Goal: Information Seeking & Learning: Learn about a topic

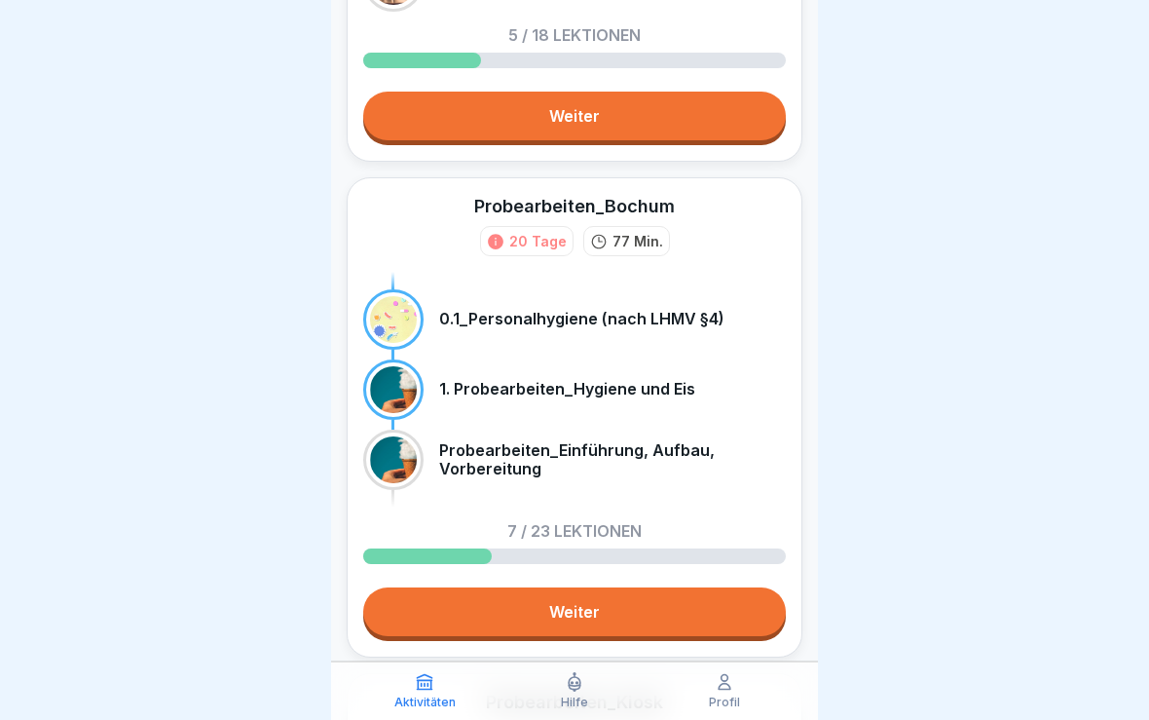
scroll to position [317, 0]
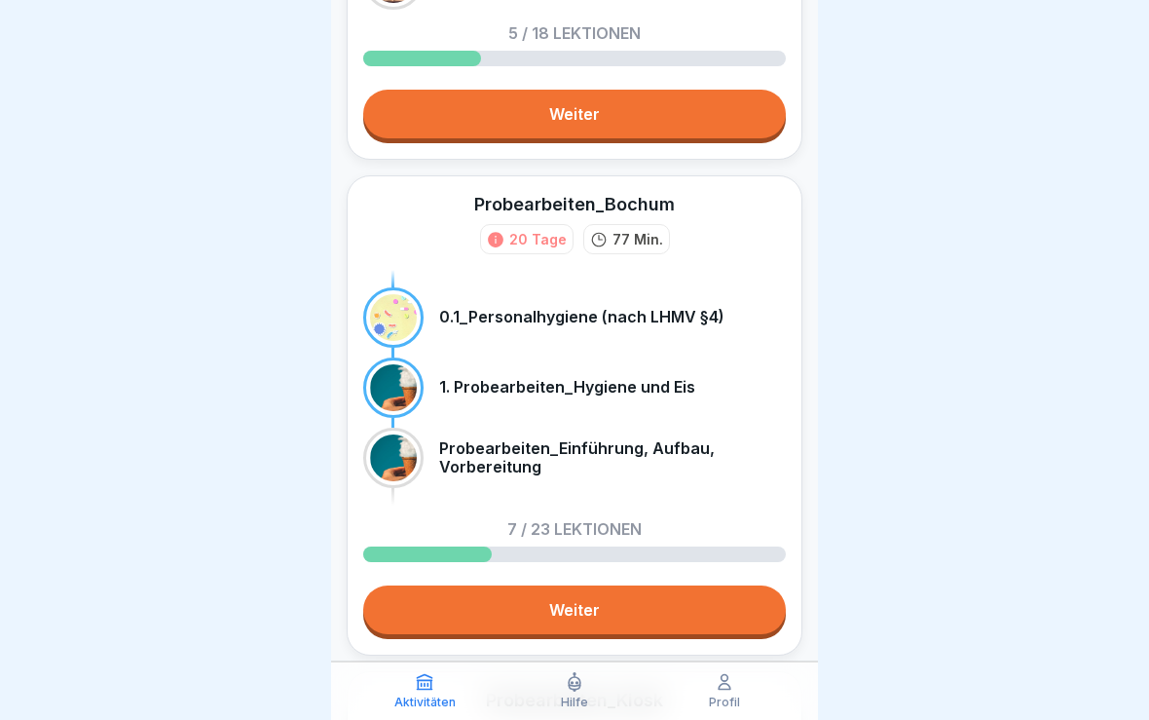
click at [393, 294] on div at bounding box center [393, 317] width 47 height 47
click at [589, 593] on link "Weiter" at bounding box center [574, 609] width 423 height 49
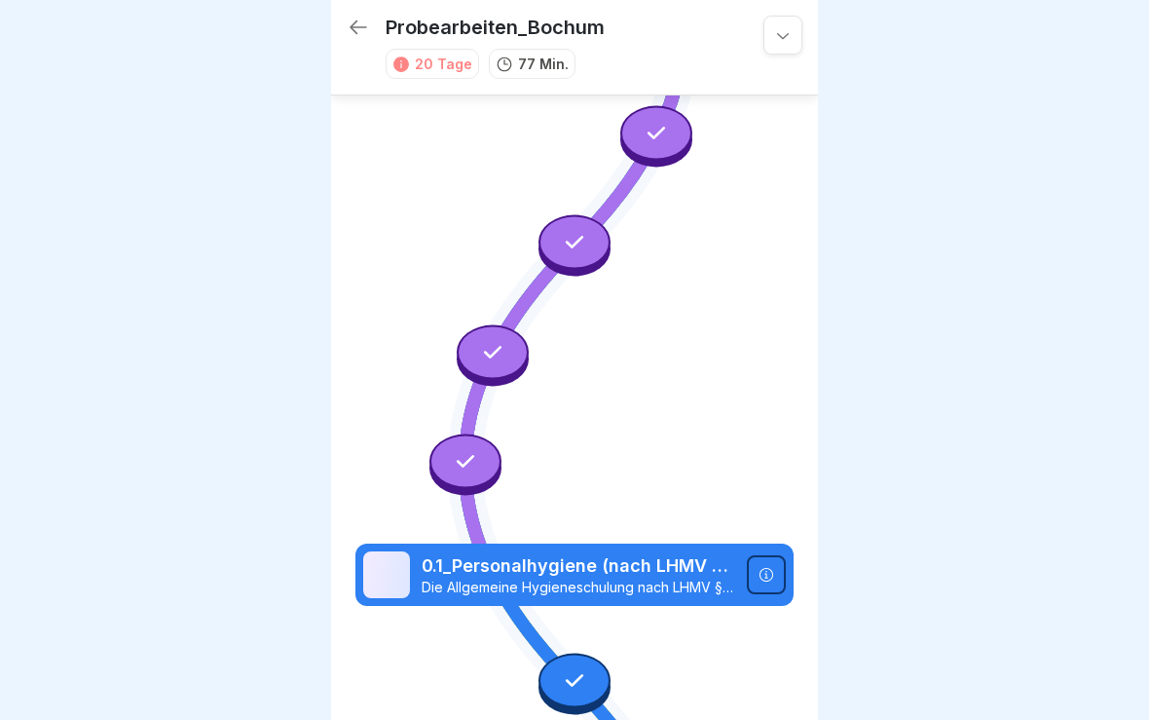
scroll to position [1299, 0]
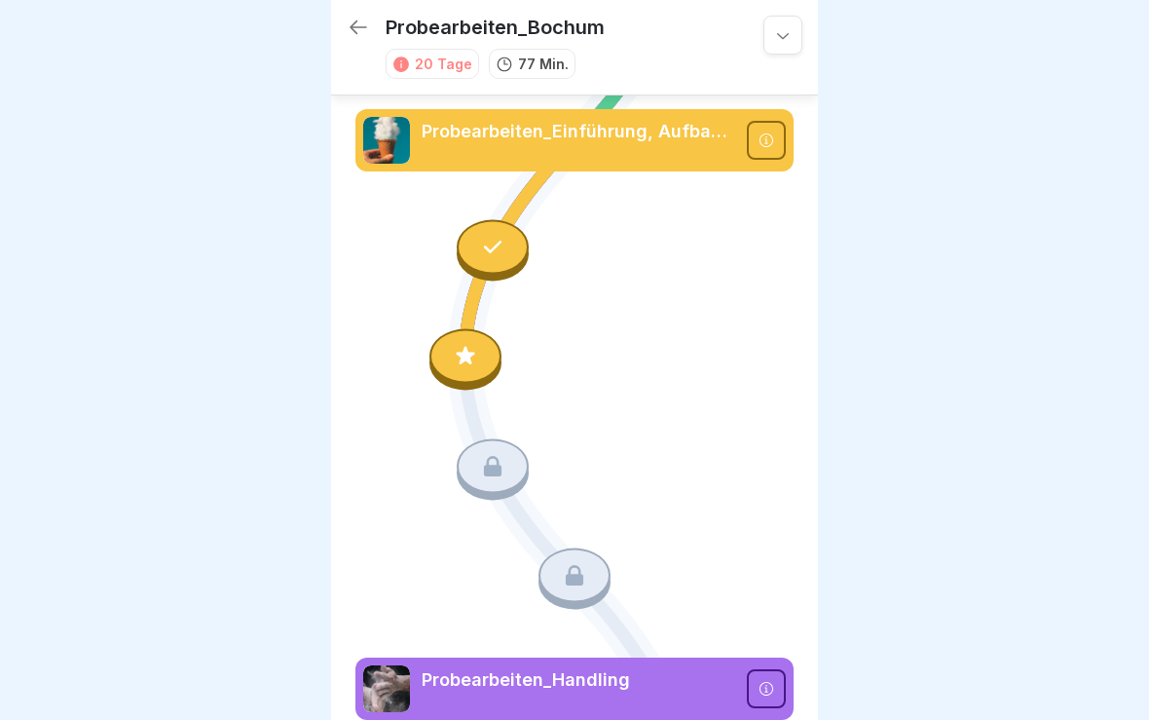
click at [495, 462] on icon at bounding box center [492, 465] width 25 height 25
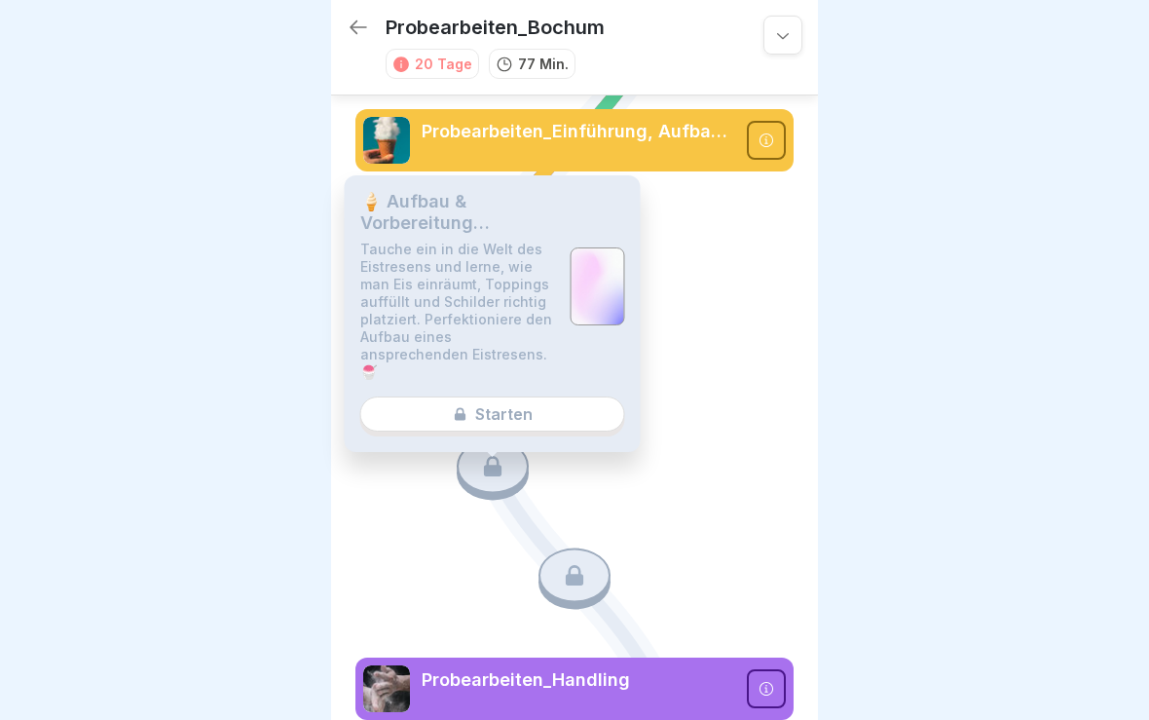
click at [481, 396] on div "🍦 Aufbau & Vorbereitung Eistresen Tauche ein in die Welt des Eistresens und ler…" at bounding box center [493, 313] width 296 height 277
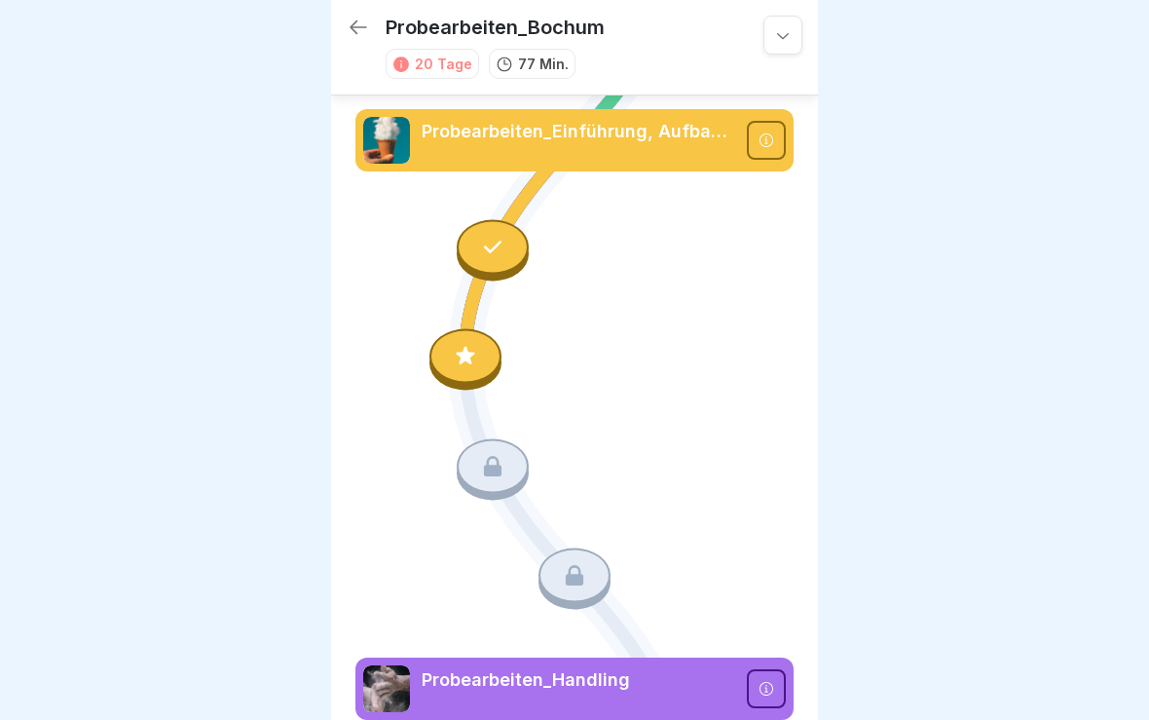
click at [703, 420] on icon at bounding box center [574, 359] width 438 height 3067
click at [474, 360] on icon at bounding box center [465, 356] width 25 height 25
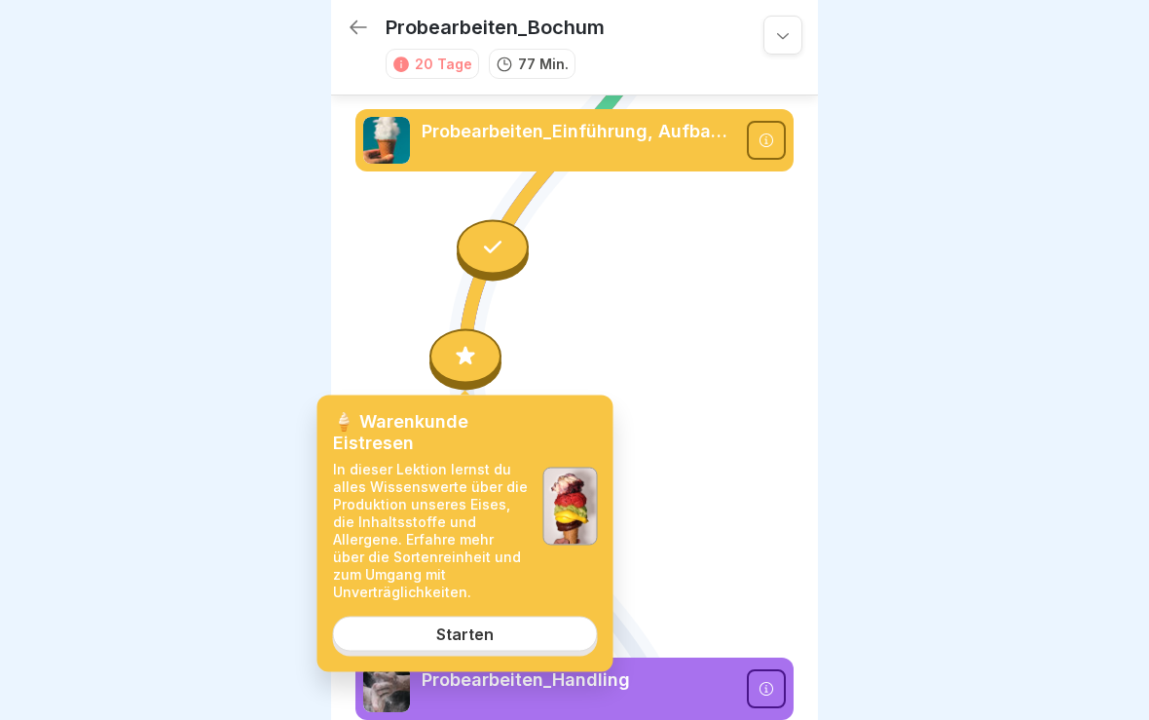
click at [467, 628] on div "Starten" at bounding box center [464, 634] width 57 height 18
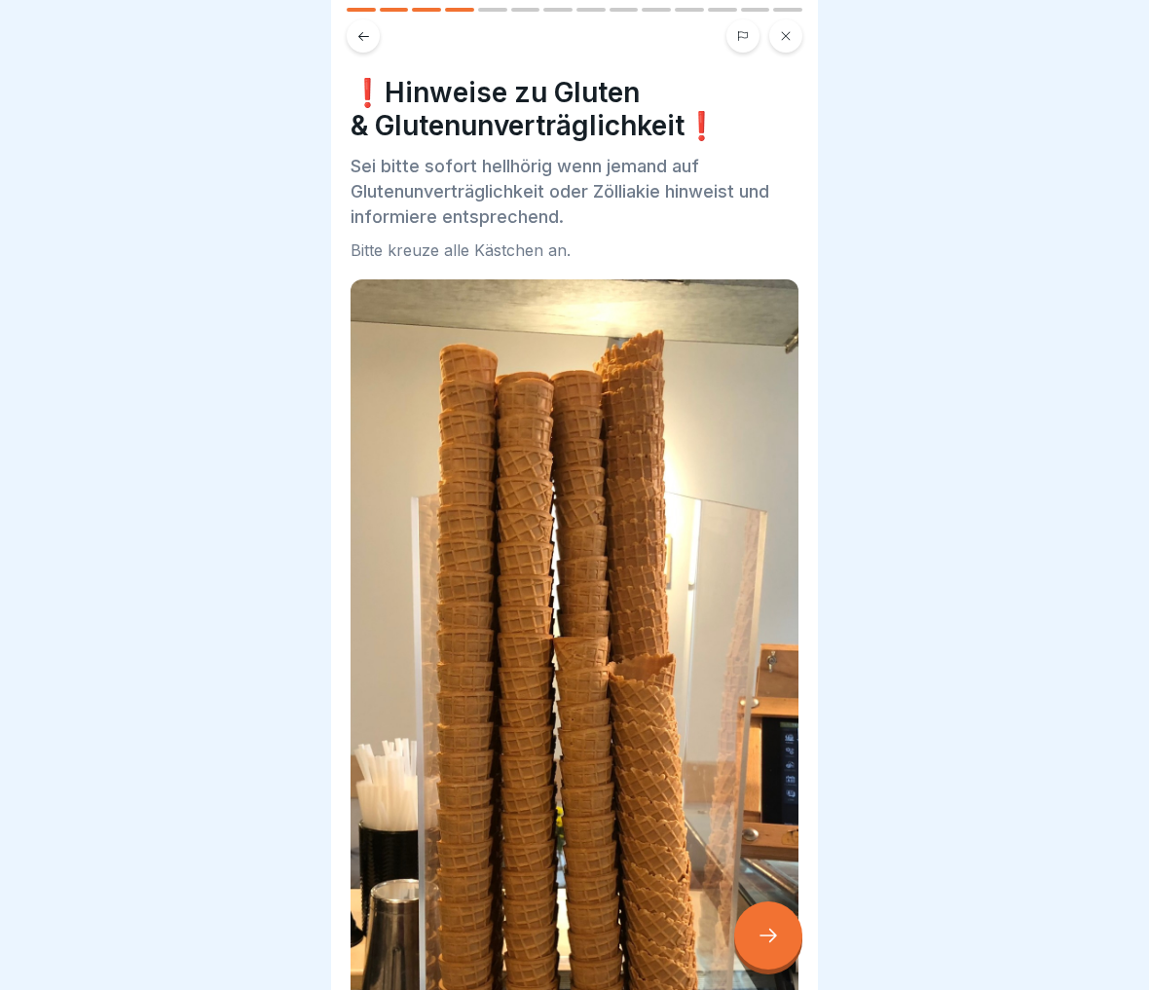
click at [792, 32] on button at bounding box center [785, 35] width 33 height 33
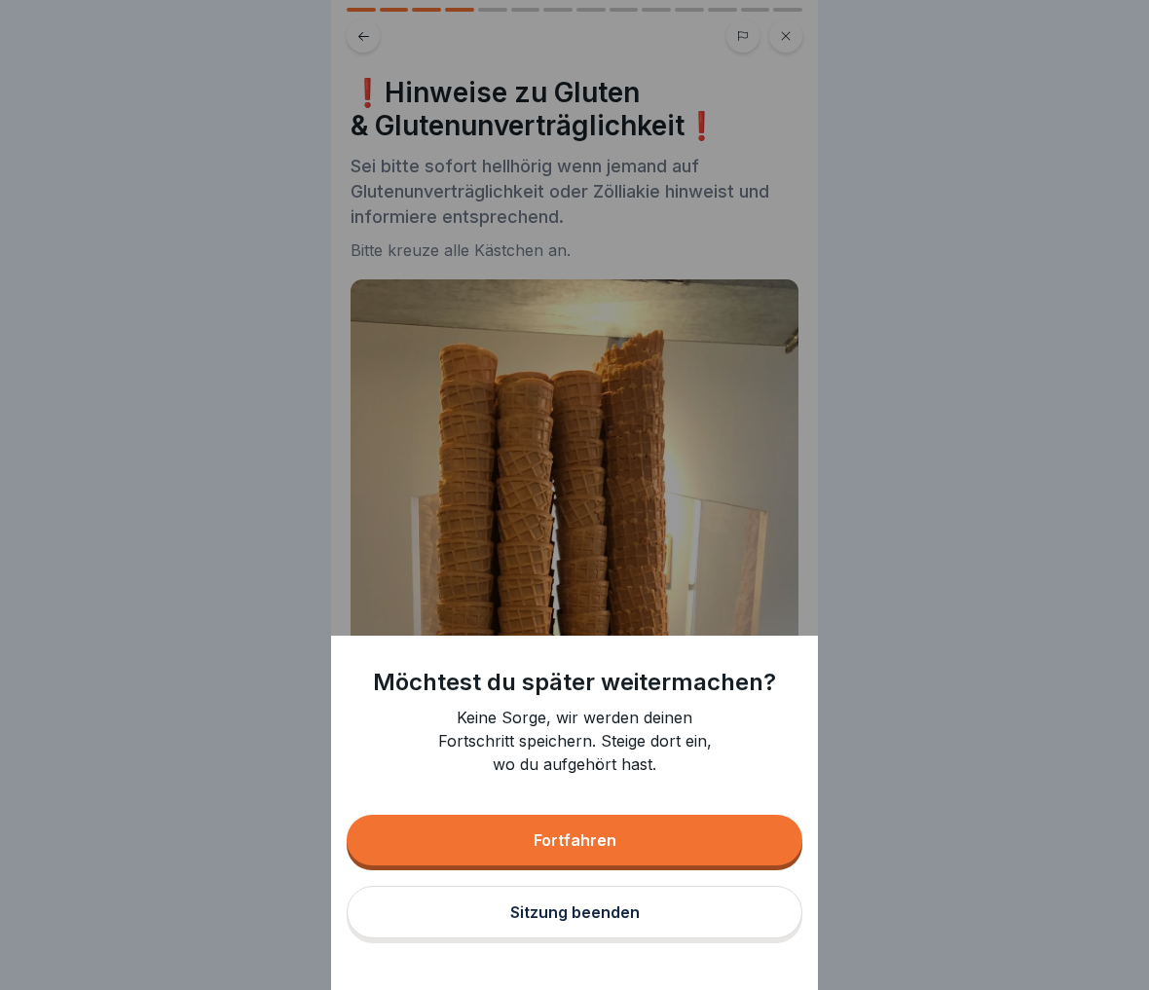
click at [560, 719] on div "Sitzung beenden" at bounding box center [575, 913] width 130 height 18
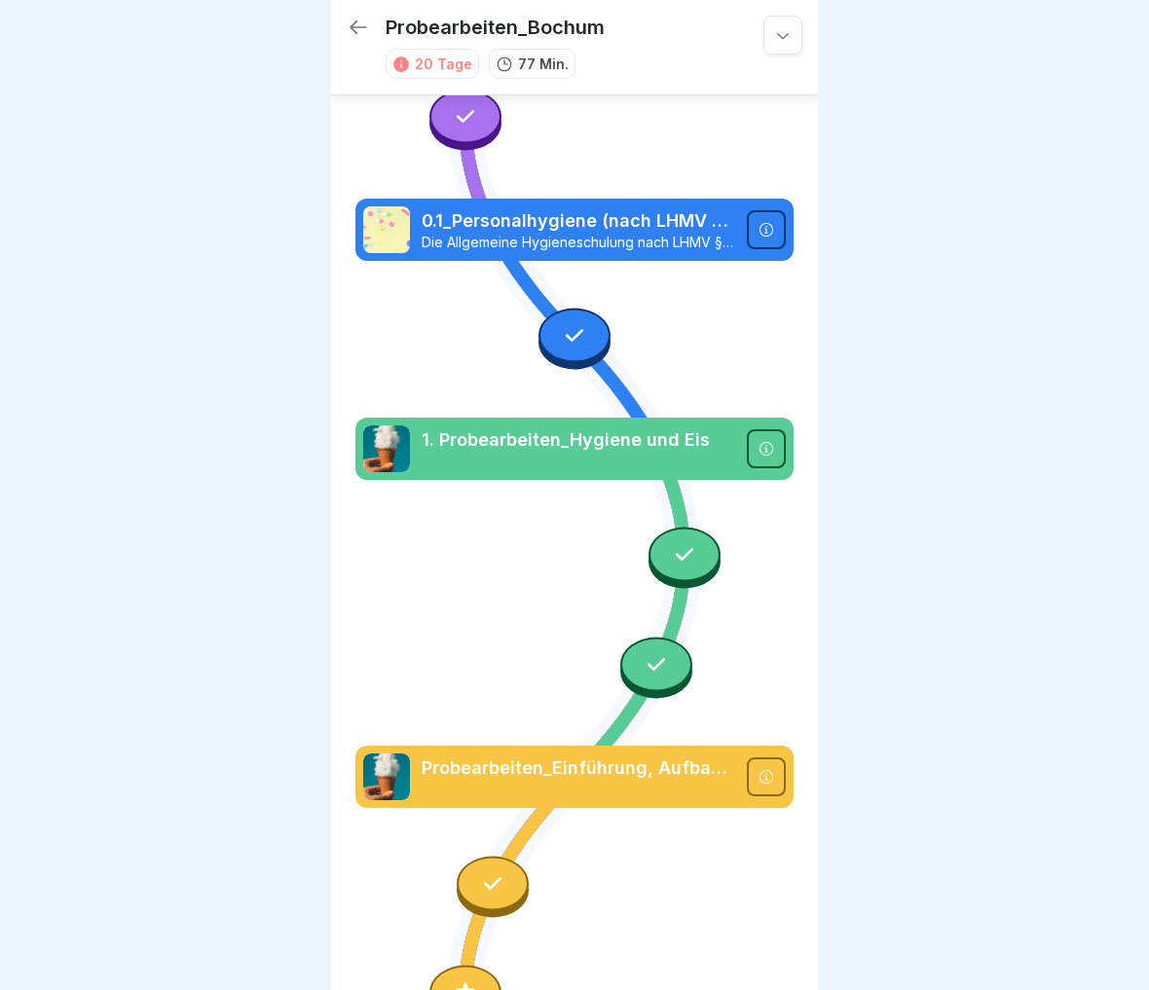
scroll to position [636, 0]
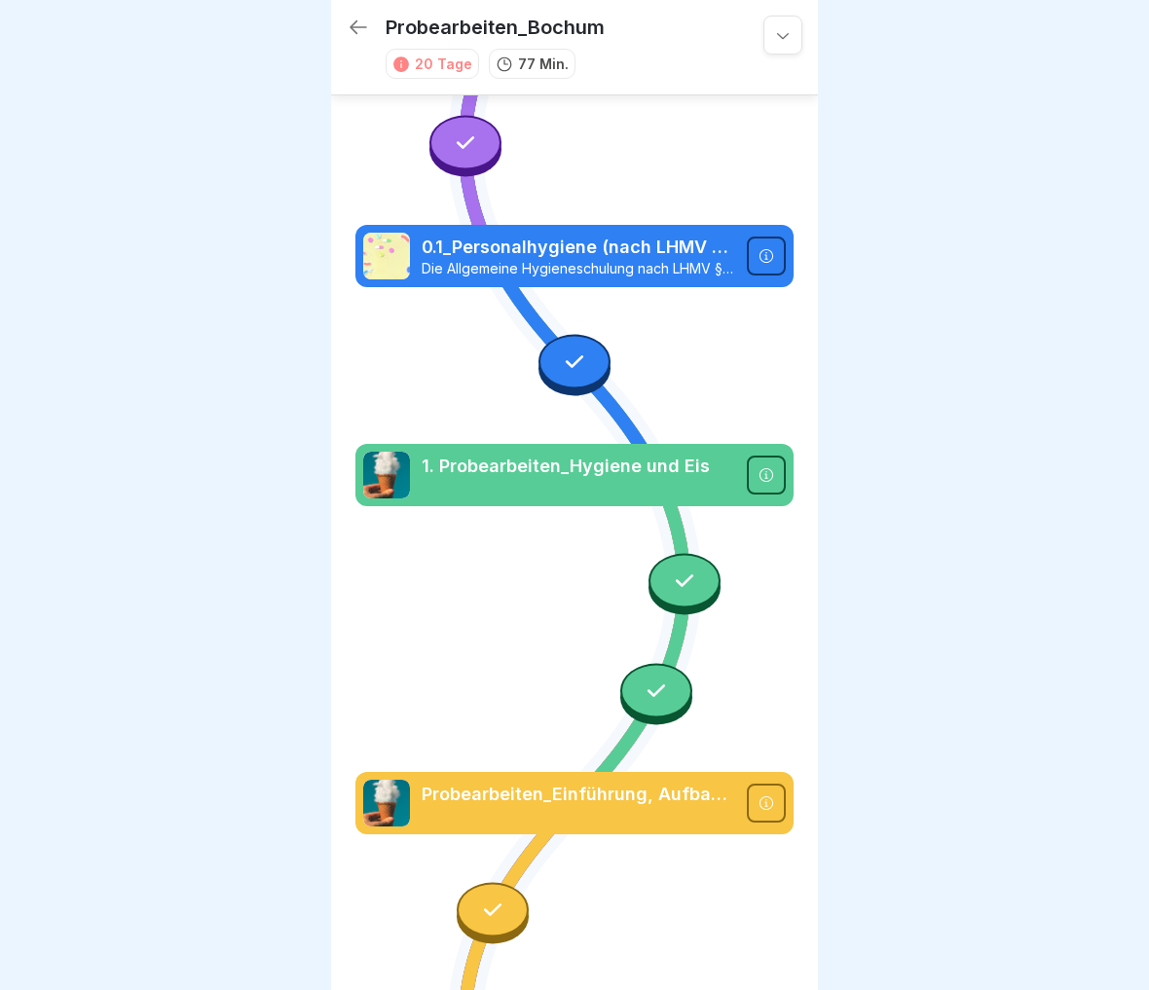
click at [574, 355] on icon at bounding box center [574, 362] width 25 height 25
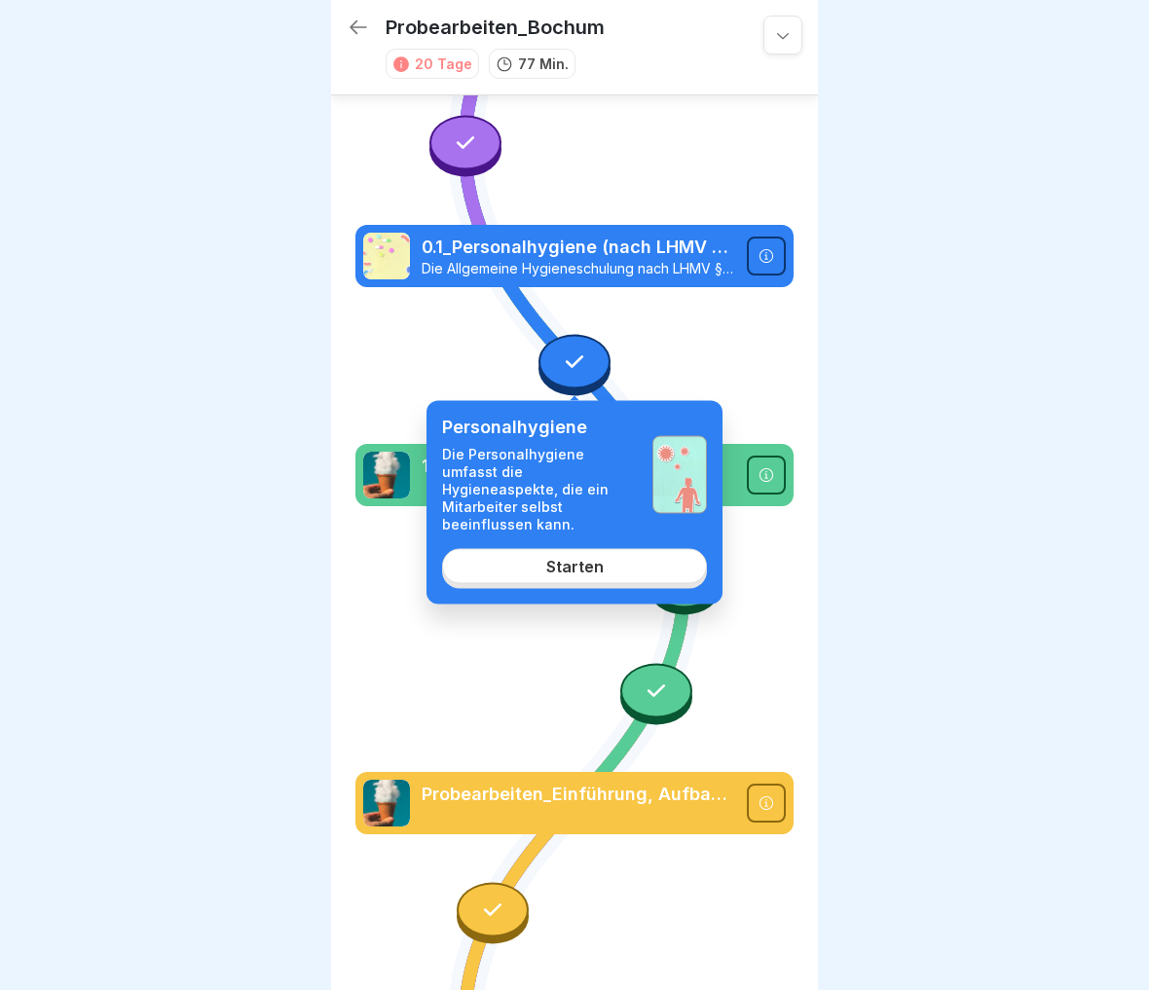
click at [575, 557] on div "Starten" at bounding box center [574, 566] width 57 height 18
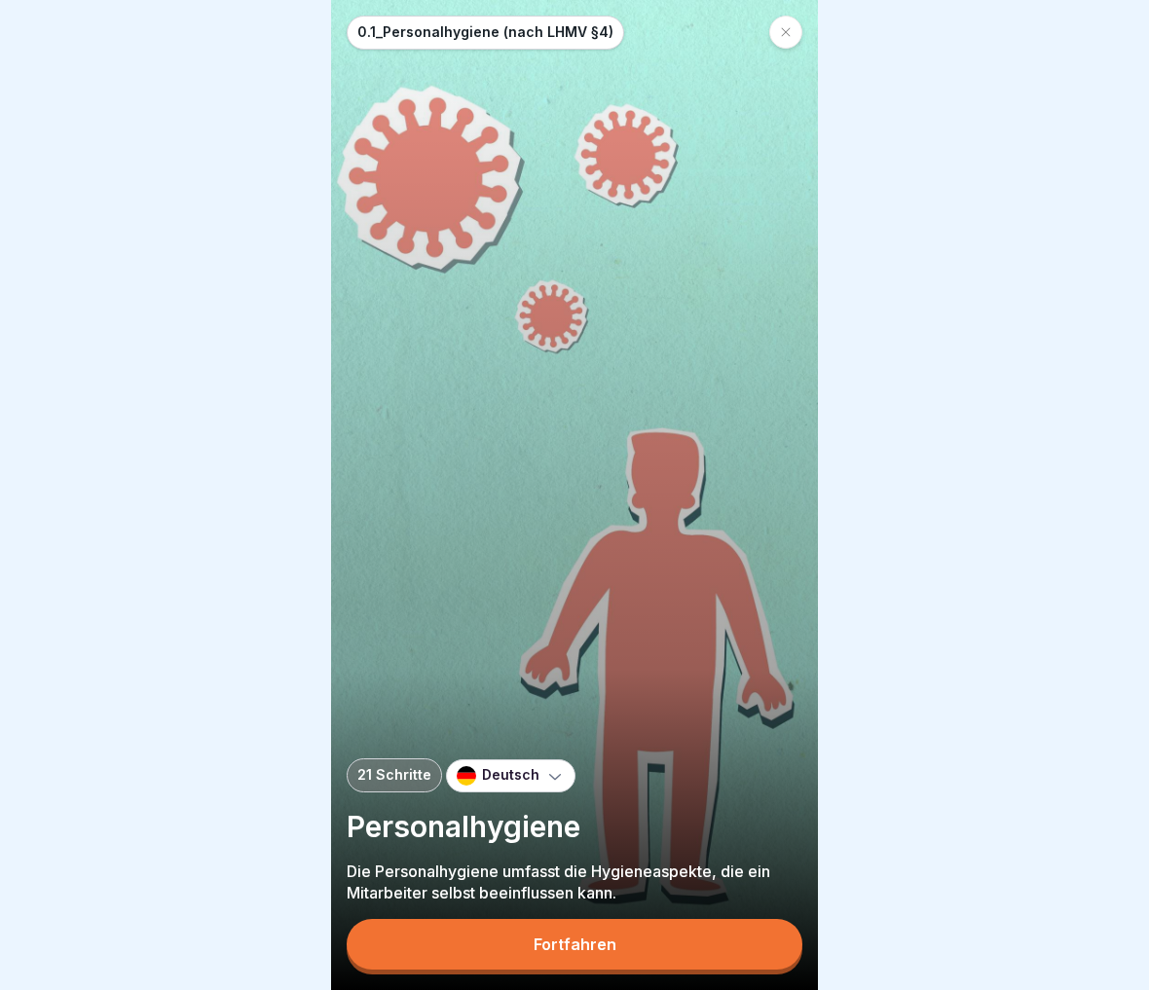
click at [774, 33] on div at bounding box center [785, 32] width 33 height 33
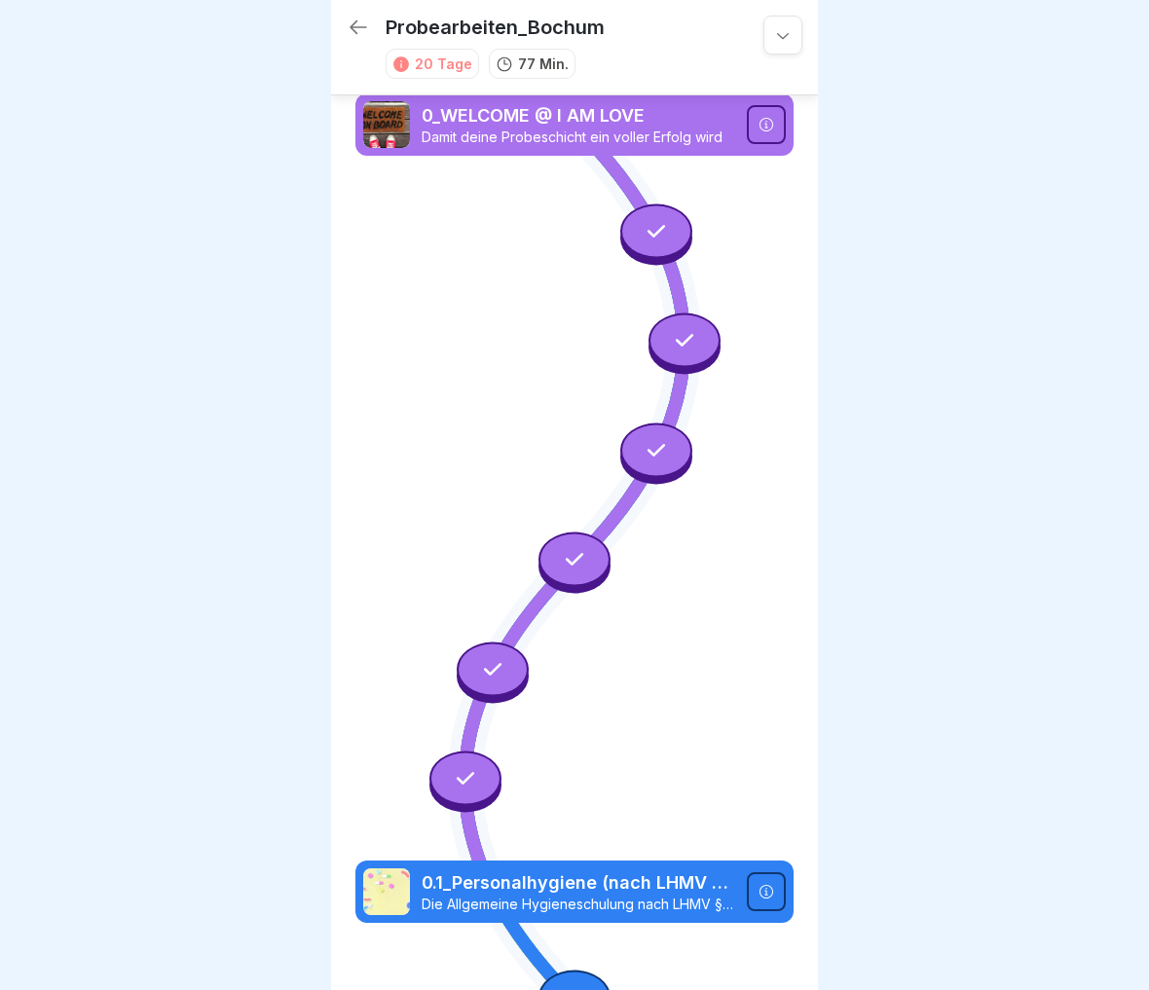
click at [357, 21] on icon at bounding box center [359, 27] width 18 height 14
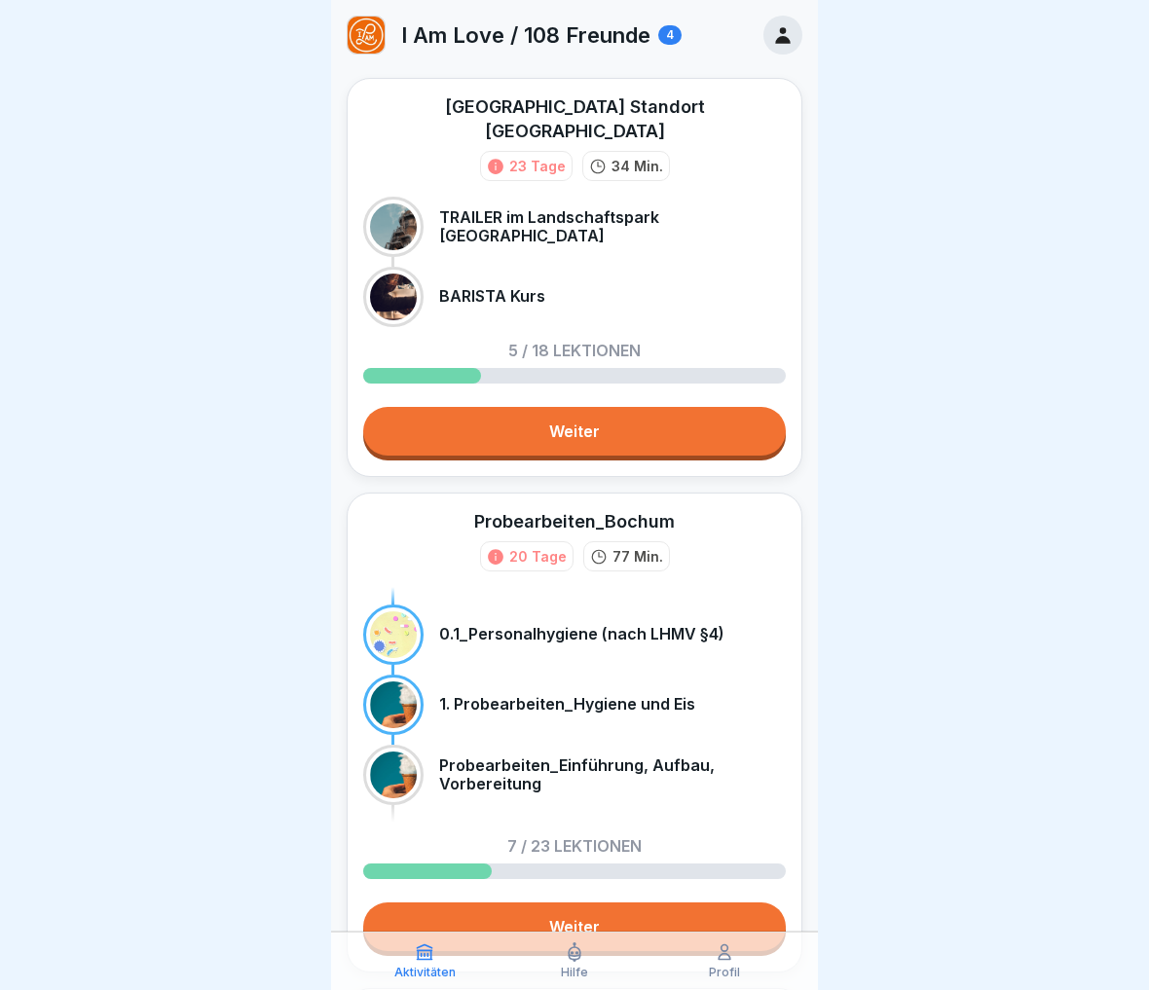
click at [782, 34] on icon at bounding box center [782, 34] width 21 height 21
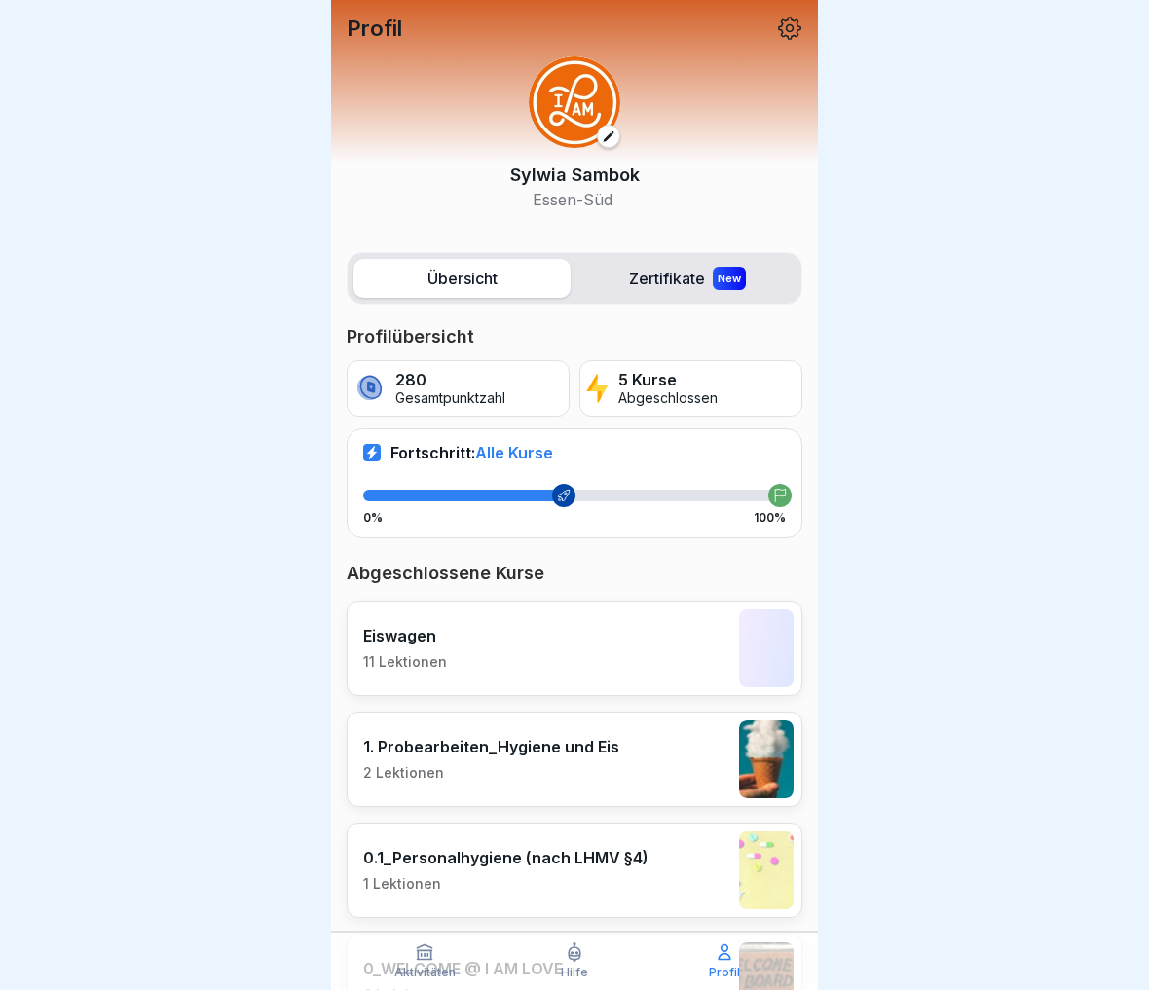
click at [430, 658] on p "11 Lektionen" at bounding box center [405, 662] width 84 height 18
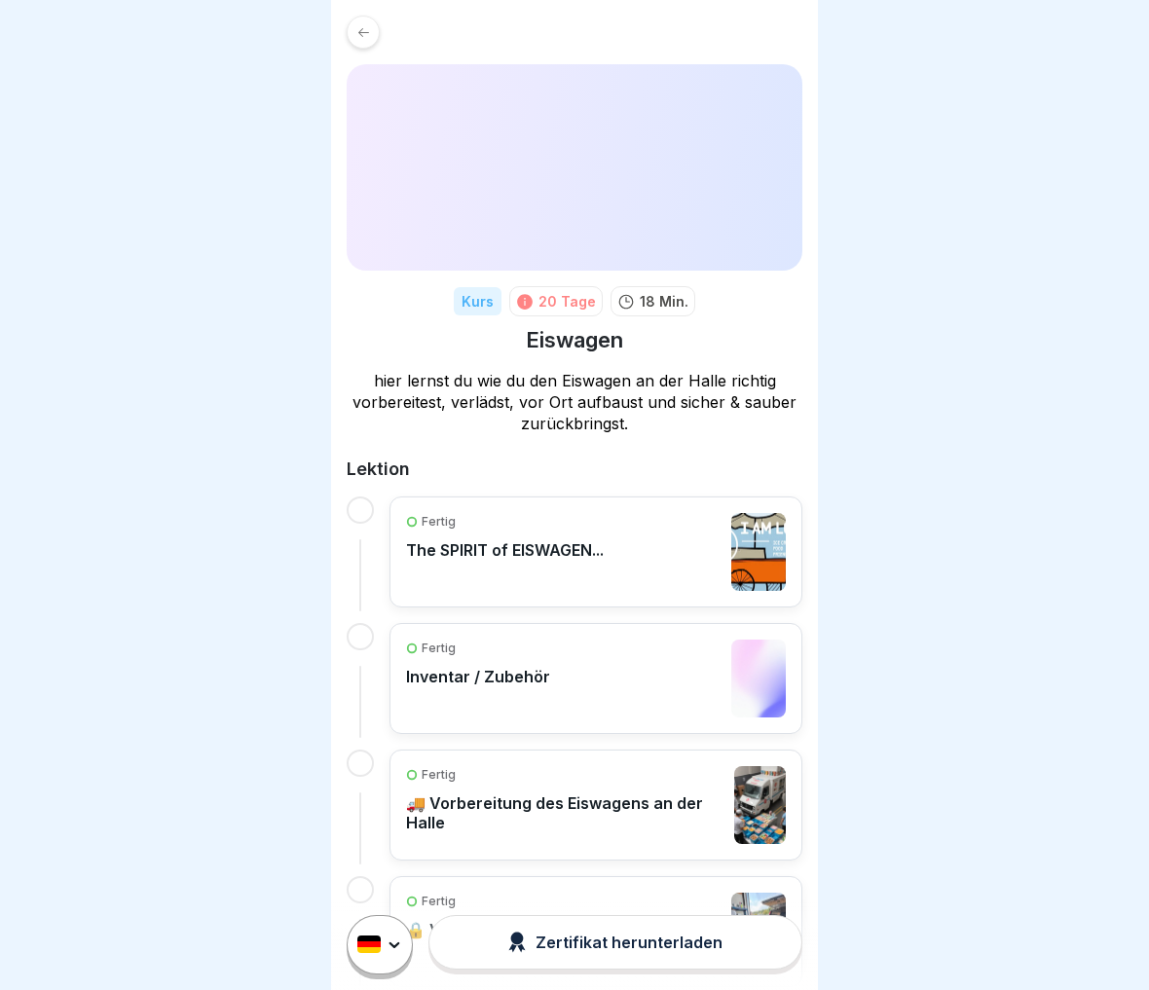
click at [496, 686] on div "Fertig Inventar / Zubehör" at bounding box center [478, 679] width 144 height 78
